Goal: Transaction & Acquisition: Purchase product/service

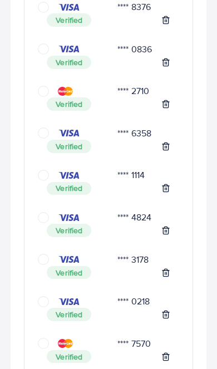
scroll to position [1070, 0]
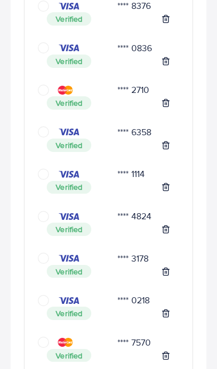
click at [73, 91] on img at bounding box center [65, 90] width 15 height 9
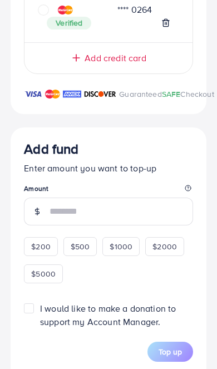
scroll to position [1528, 0]
click at [97, 217] on input "number" at bounding box center [122, 211] width 144 height 28
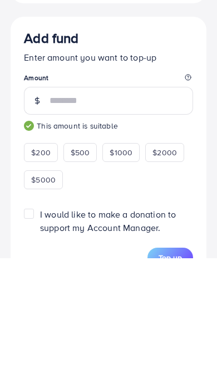
type input "***"
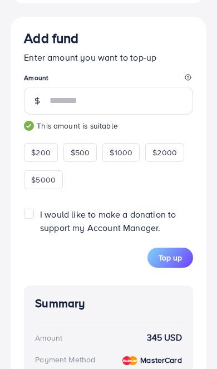
click at [169, 268] on button "Top up" at bounding box center [170, 258] width 46 height 20
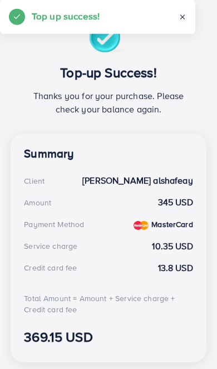
scroll to position [0, 0]
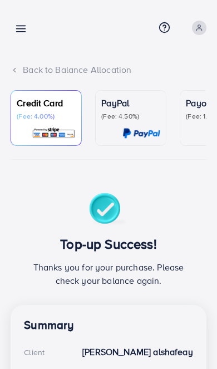
click at [17, 34] on icon at bounding box center [21, 29] width 12 height 12
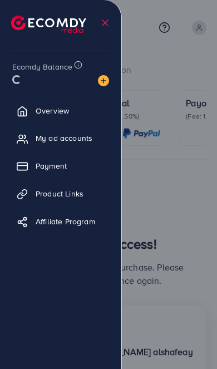
click at [162, 55] on div at bounding box center [108, 221] width 217 height 443
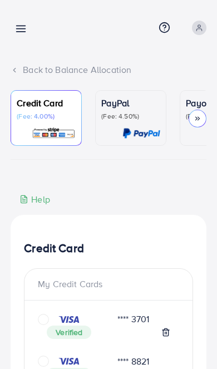
click at [22, 29] on line at bounding box center [21, 29] width 9 height 0
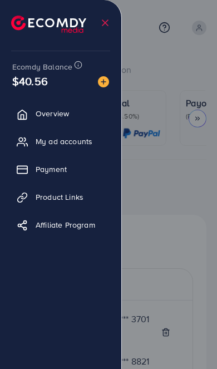
click at [177, 179] on div at bounding box center [108, 221] width 217 height 443
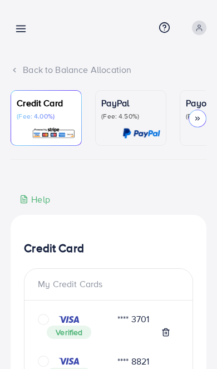
click at [22, 33] on icon at bounding box center [21, 29] width 12 height 12
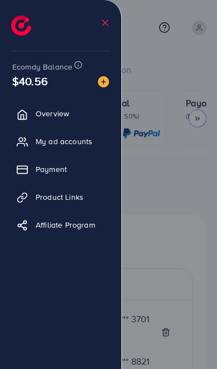
click at [165, 186] on div at bounding box center [108, 221] width 217 height 443
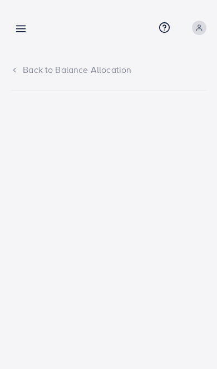
click at [18, 29] on line at bounding box center [21, 29] width 9 height 0
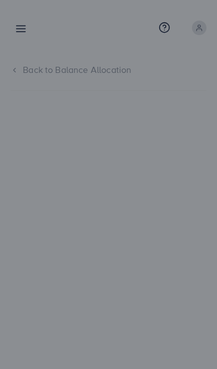
click at [170, 192] on div at bounding box center [108, 221] width 217 height 443
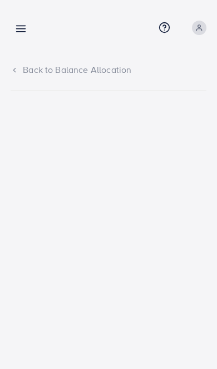
click at [21, 29] on line at bounding box center [21, 29] width 9 height 0
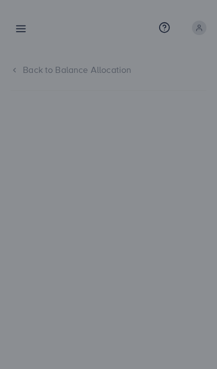
click at [16, 34] on div at bounding box center [108, 221] width 217 height 443
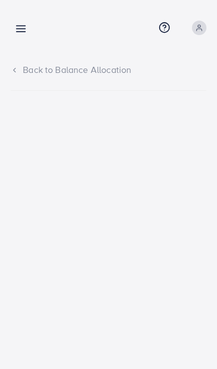
click at [16, 33] on icon at bounding box center [21, 29] width 12 height 12
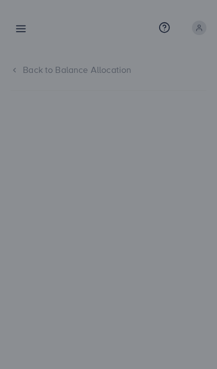
click at [17, 34] on div at bounding box center [108, 221] width 217 height 443
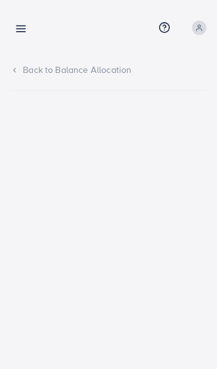
click at [21, 23] on icon at bounding box center [21, 29] width 12 height 12
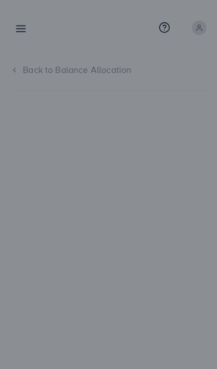
click at [163, 170] on div at bounding box center [108, 221] width 217 height 443
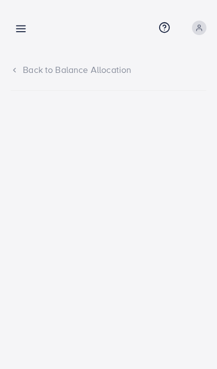
click at [23, 26] on icon at bounding box center [21, 29] width 12 height 12
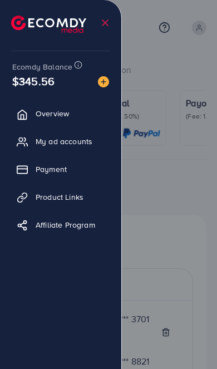
click at [166, 251] on div at bounding box center [108, 221] width 217 height 443
